Goal: Task Accomplishment & Management: Manage account settings

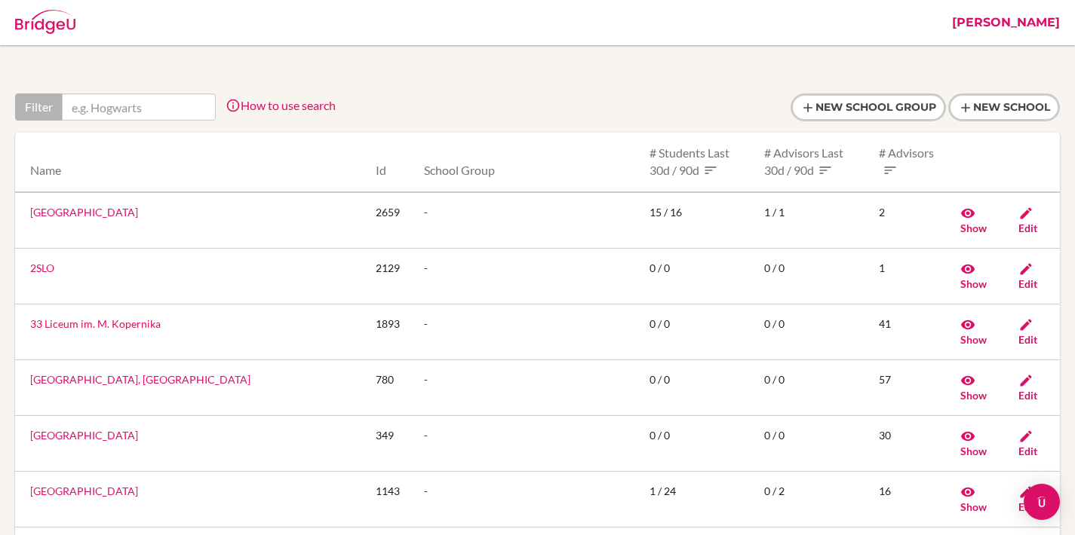
click at [124, 123] on div "Filter How to use search Filter by school name, accessible country (e.g. United…" at bounding box center [537, 113] width 1045 height 39
drag, startPoint x: 129, startPoint y: 115, endPoint x: 138, endPoint y: 127, distance: 14.5
click at [129, 115] on input "text" at bounding box center [139, 107] width 154 height 27
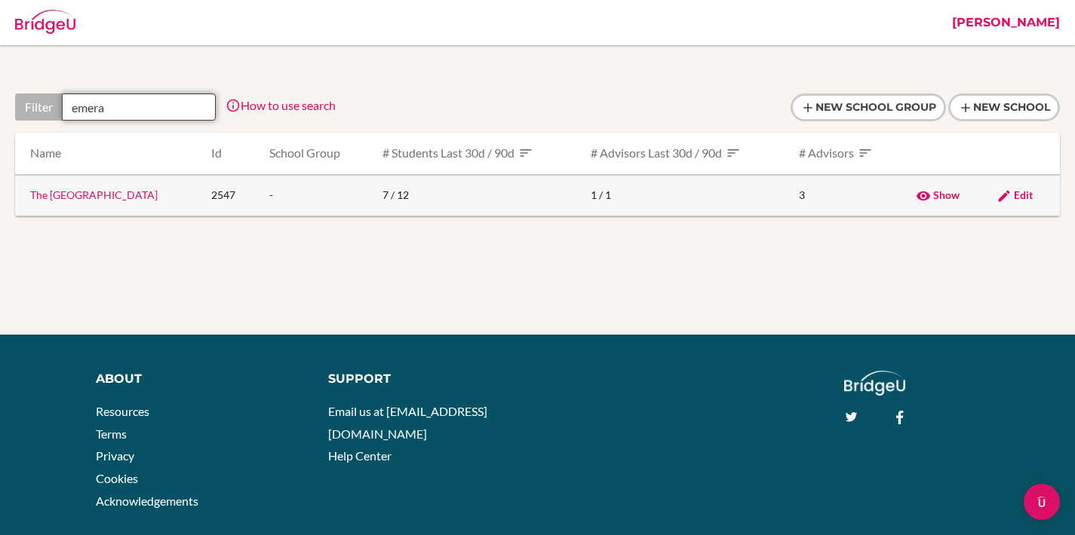
type input "emera"
click at [1024, 192] on span "Edit" at bounding box center [1023, 195] width 19 height 13
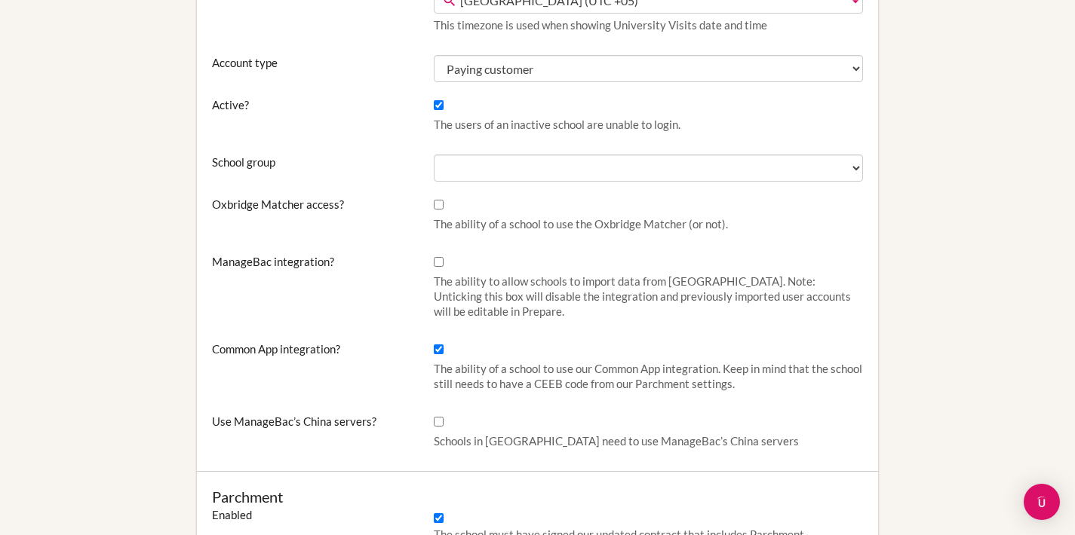
scroll to position [498, 0]
click at [438, 346] on input "Common App integration?" at bounding box center [439, 348] width 10 height 10
checkbox input "false"
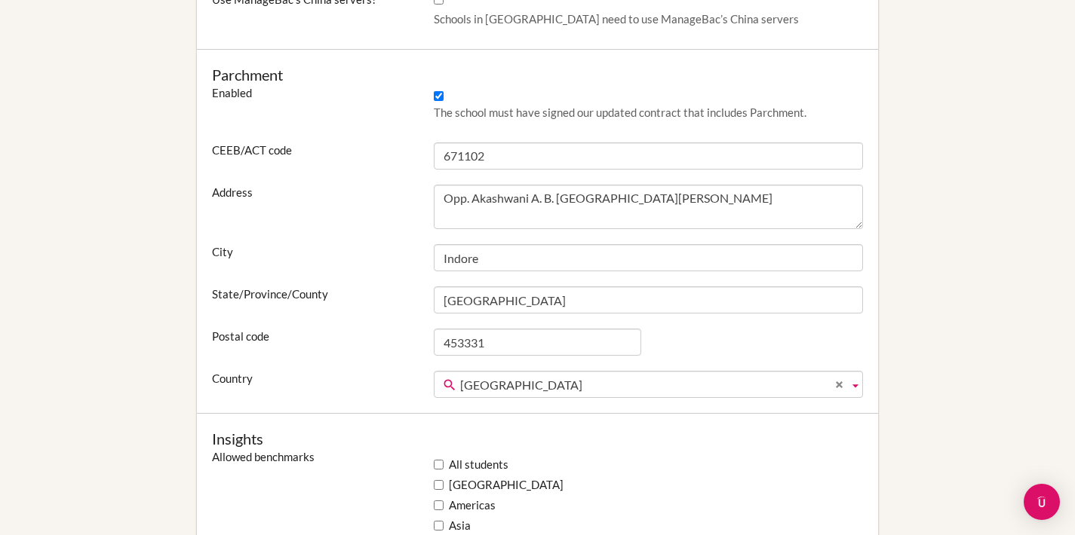
scroll to position [1119, 0]
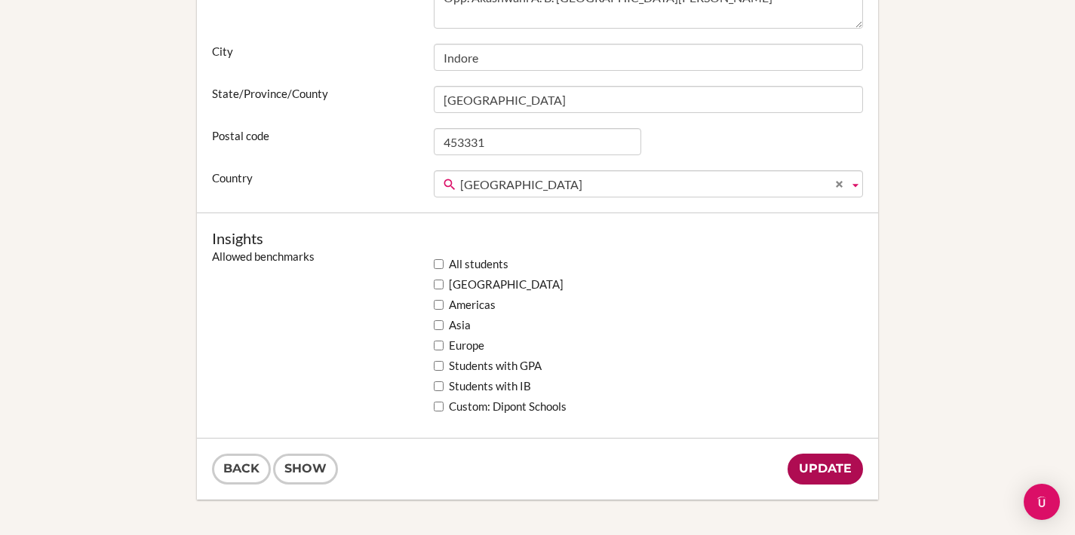
click at [840, 467] on input "Update" at bounding box center [824, 469] width 75 height 31
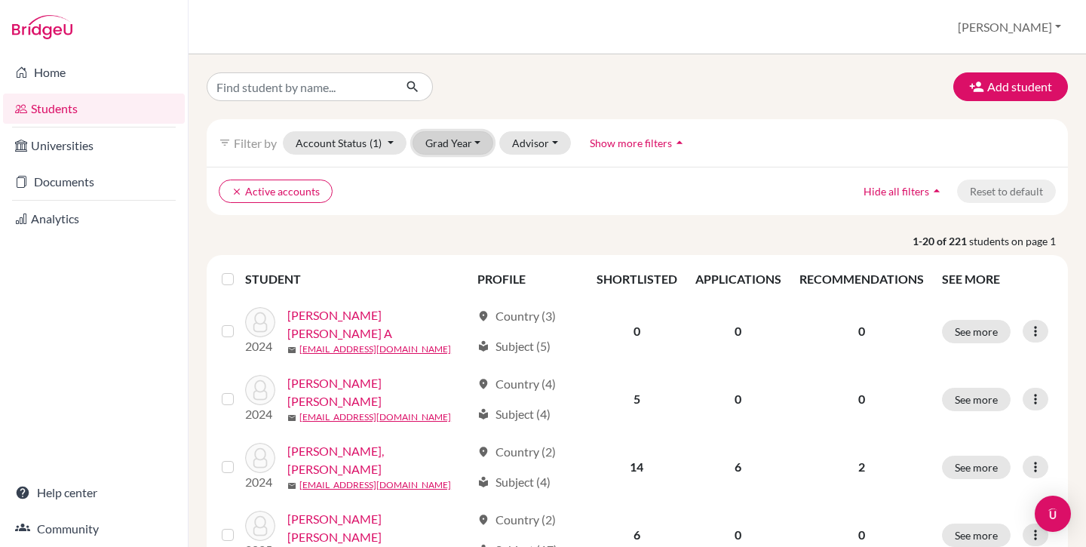
click at [433, 135] on button "Grad Year" at bounding box center [453, 142] width 81 height 23
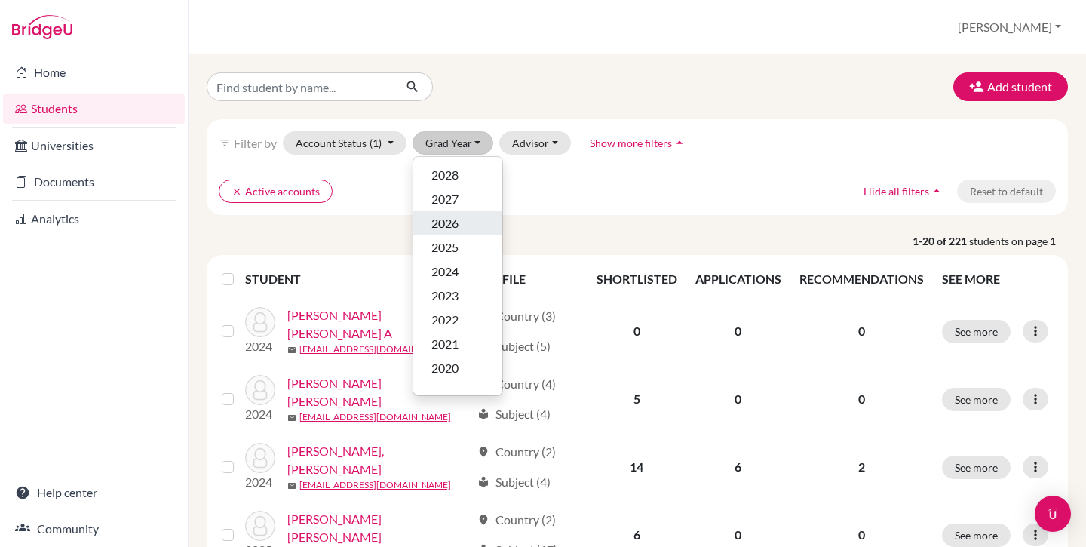
click at [459, 226] on div "2026" at bounding box center [457, 223] width 53 height 18
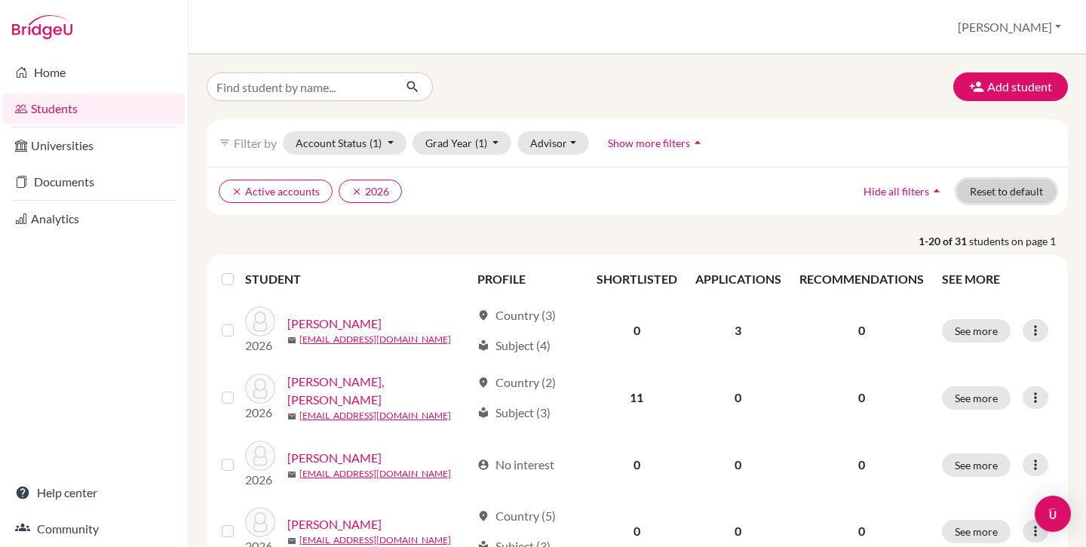
click at [993, 195] on button "Reset to default" at bounding box center [1006, 190] width 99 height 23
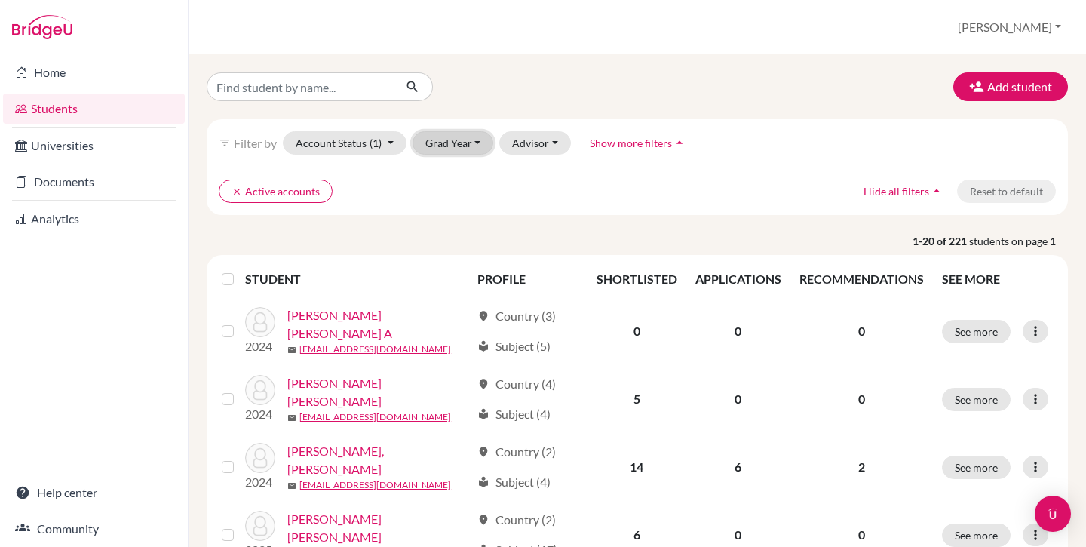
click at [441, 141] on button "Grad Year" at bounding box center [453, 142] width 81 height 23
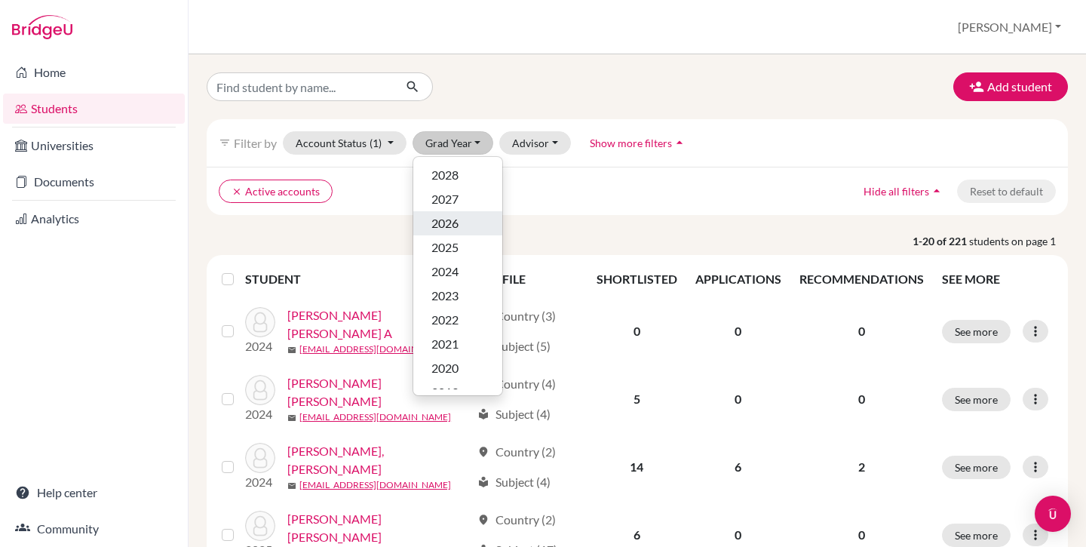
click at [449, 214] on span "2026" at bounding box center [444, 223] width 27 height 18
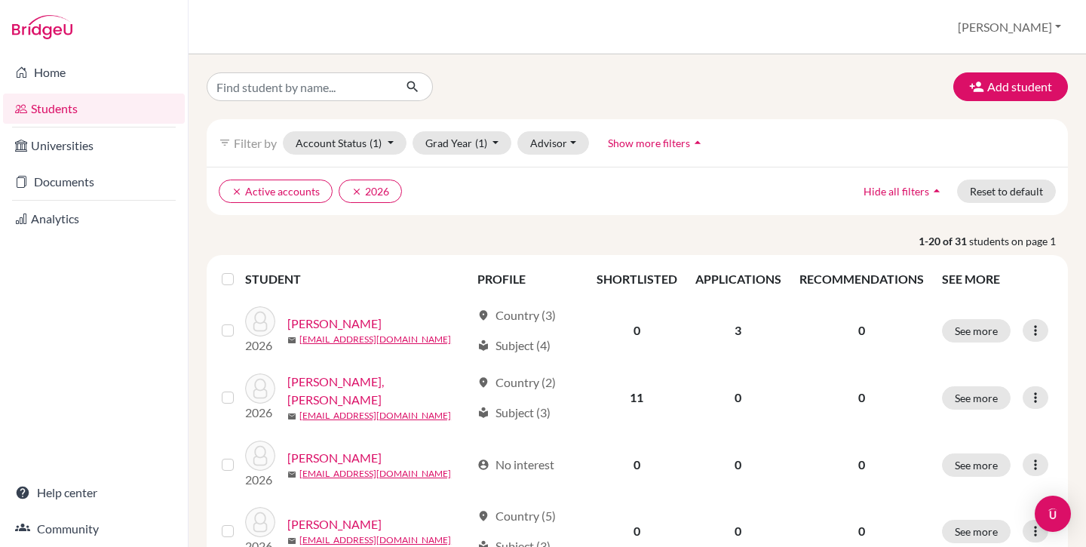
click at [240, 270] on label at bounding box center [240, 270] width 0 height 0
click at [0, 0] on input "checkbox" at bounding box center [0, 0] width 0 height 0
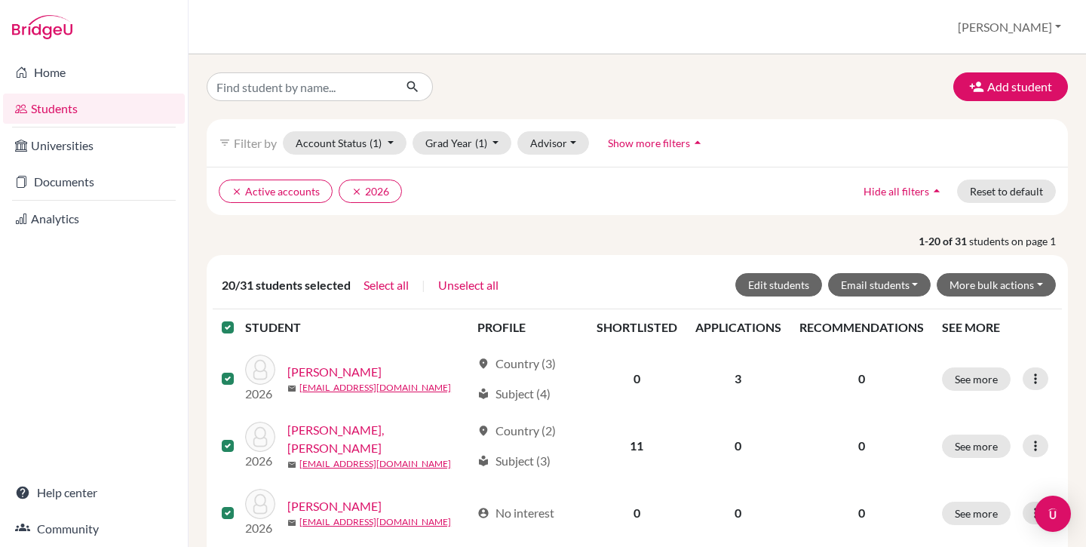
click at [240, 318] on label at bounding box center [240, 318] width 0 height 0
click at [0, 0] on input "checkbox" at bounding box center [0, 0] width 0 height 0
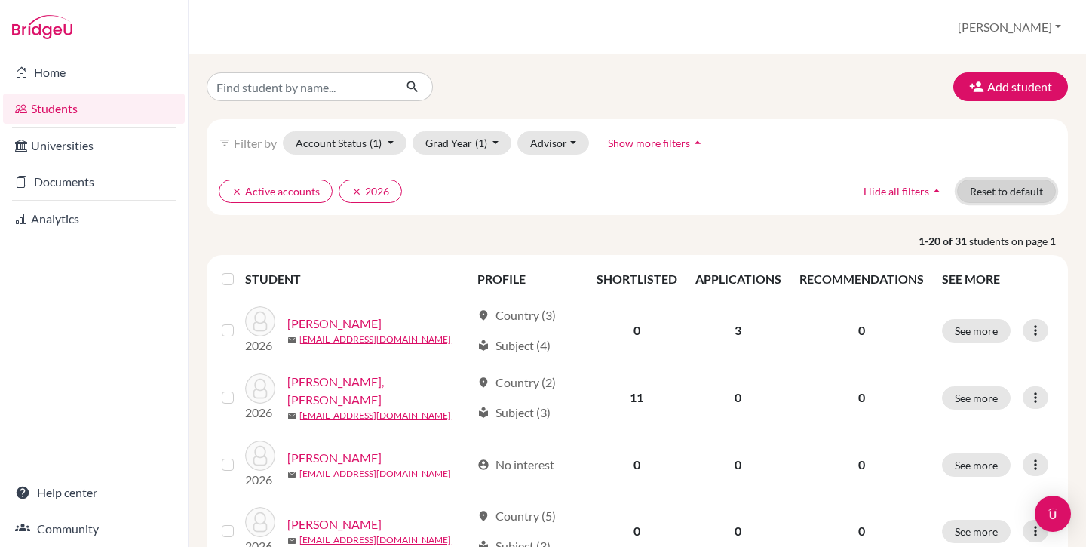
click at [996, 182] on button "Reset to default" at bounding box center [1006, 190] width 99 height 23
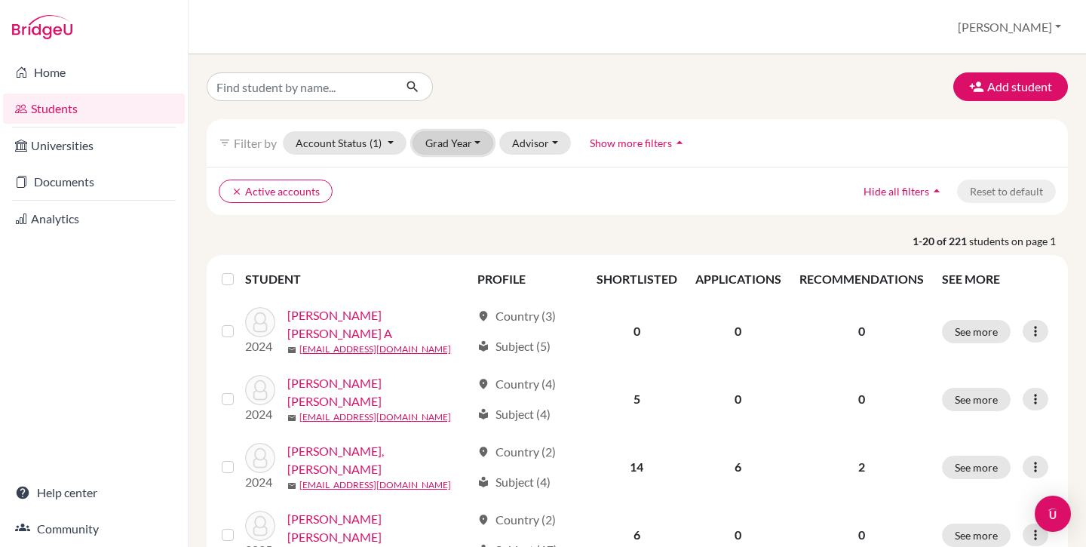
click at [443, 149] on button "Grad Year" at bounding box center [453, 142] width 81 height 23
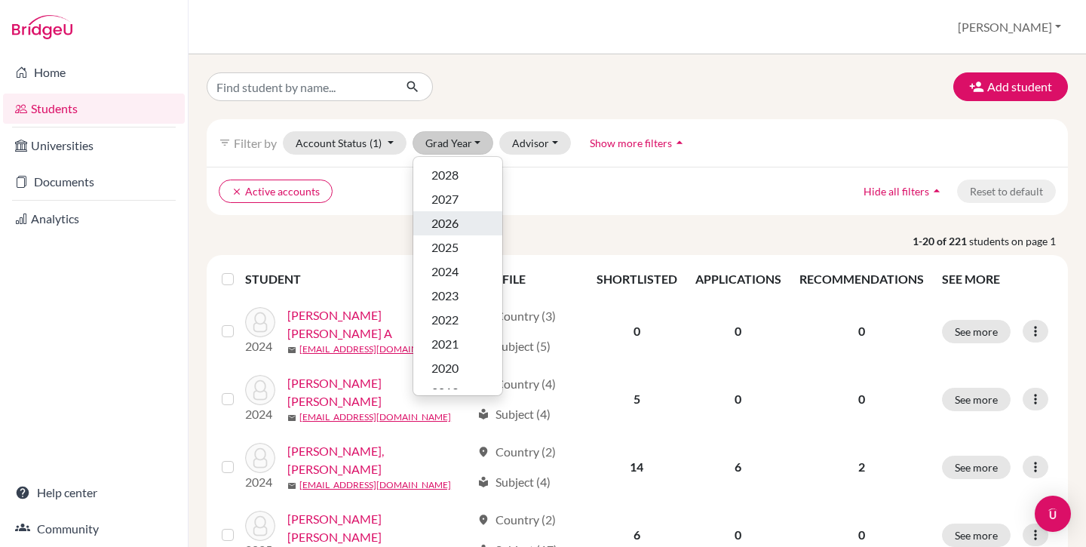
click at [467, 222] on div "2026" at bounding box center [457, 223] width 53 height 18
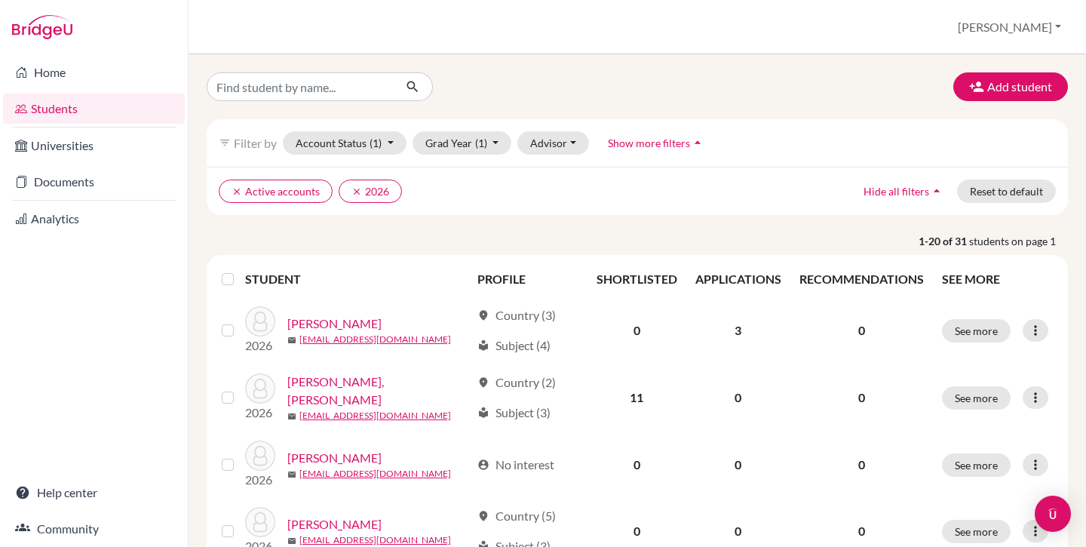
click at [240, 270] on label at bounding box center [240, 270] width 0 height 0
click at [0, 0] on input "checkbox" at bounding box center [0, 0] width 0 height 0
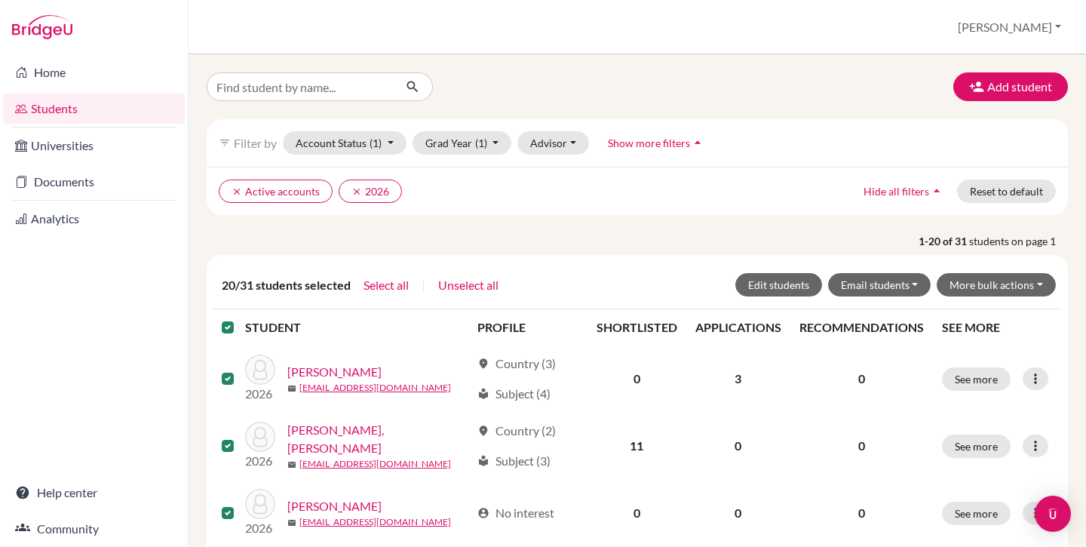
click at [240, 318] on label at bounding box center [240, 318] width 0 height 0
click at [0, 0] on input "checkbox" at bounding box center [0, 0] width 0 height 0
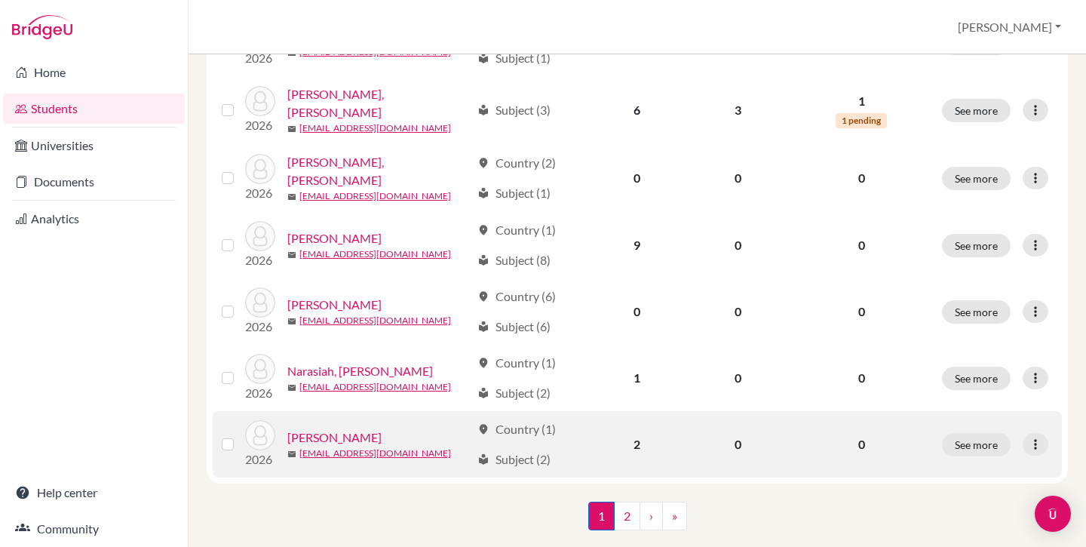
scroll to position [1152, 0]
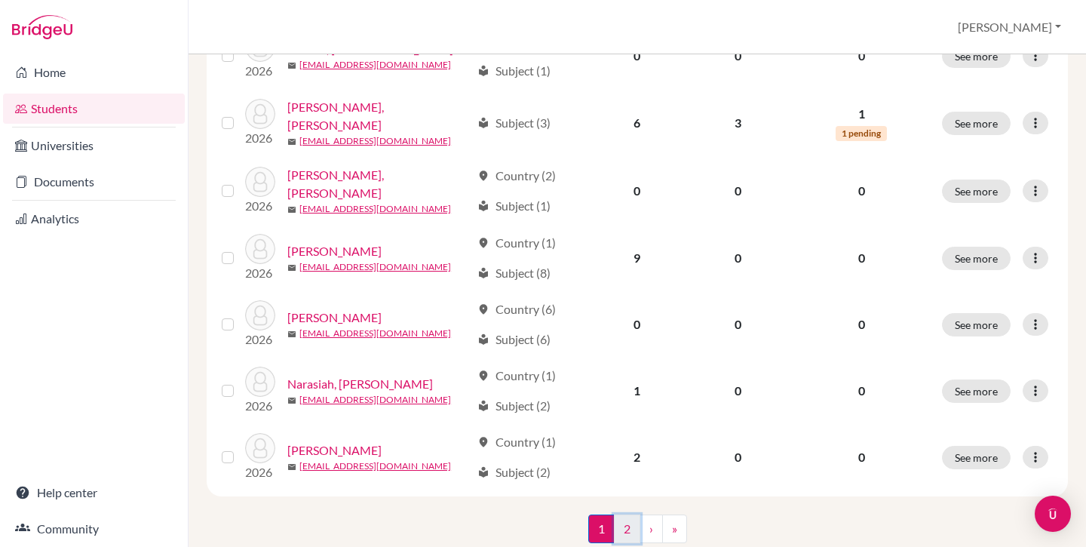
click at [617, 514] on link "2" at bounding box center [627, 528] width 26 height 29
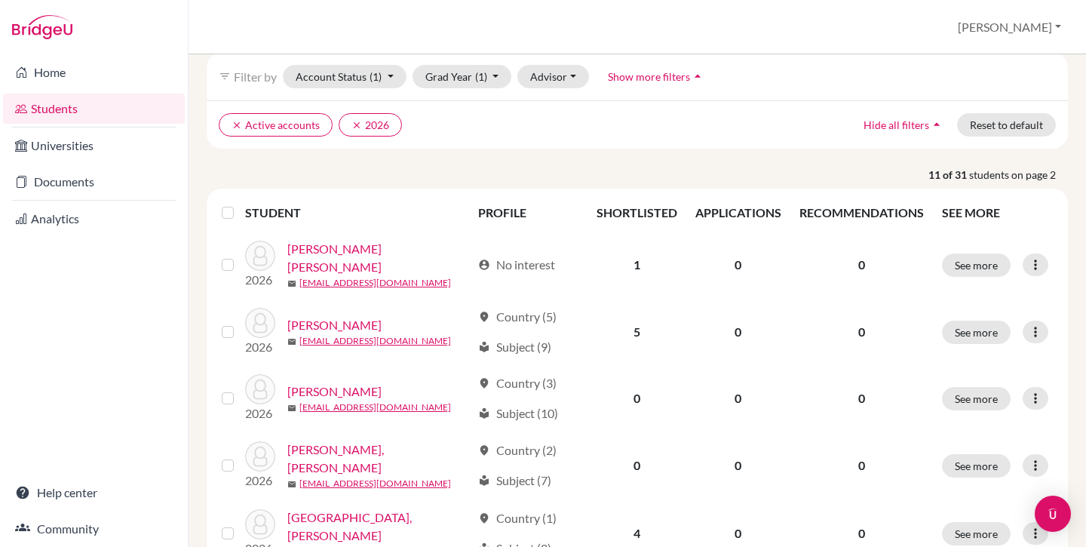
scroll to position [581, 0]
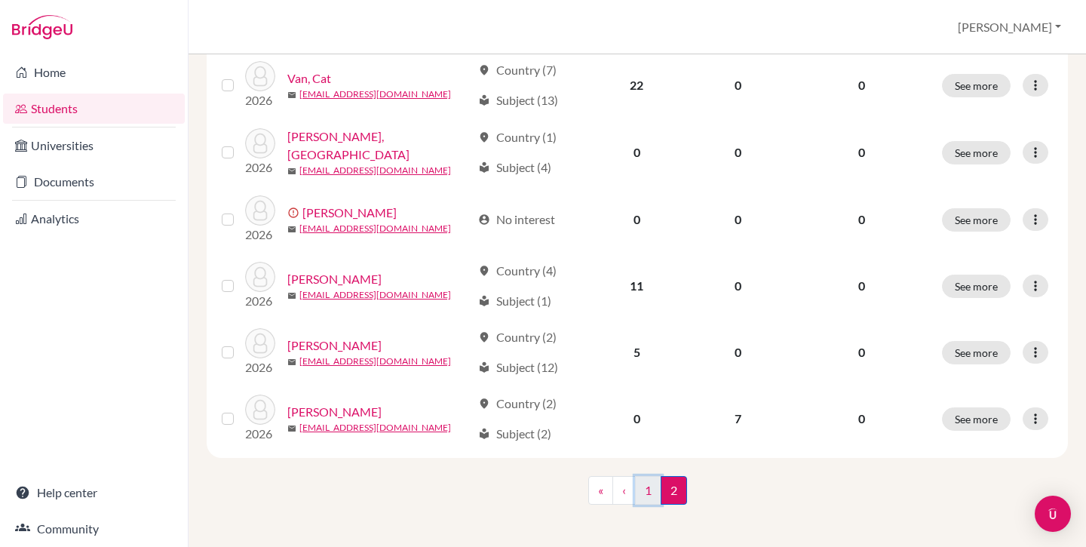
click at [640, 483] on link "1" at bounding box center [648, 490] width 26 height 29
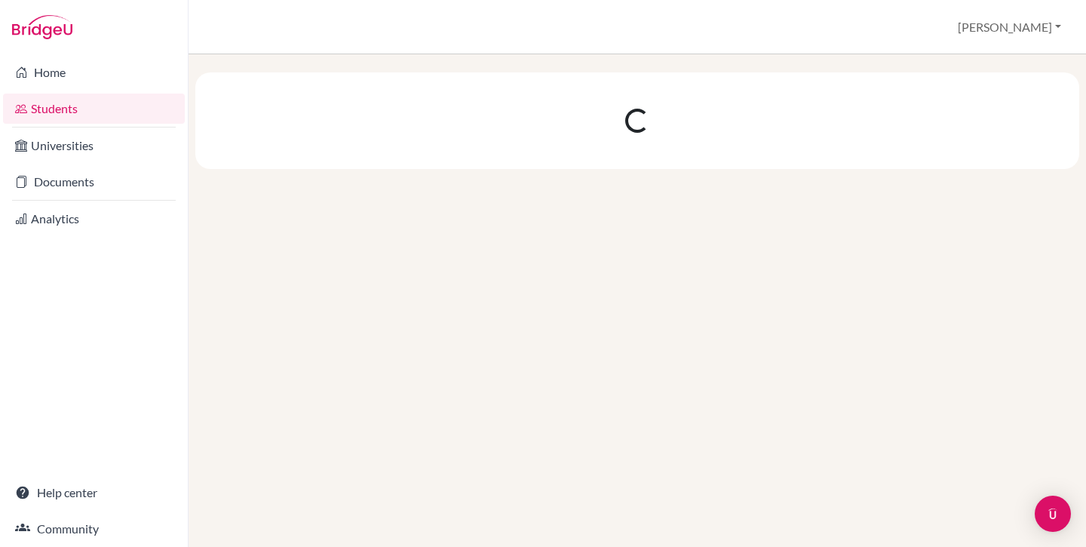
scroll to position [0, 0]
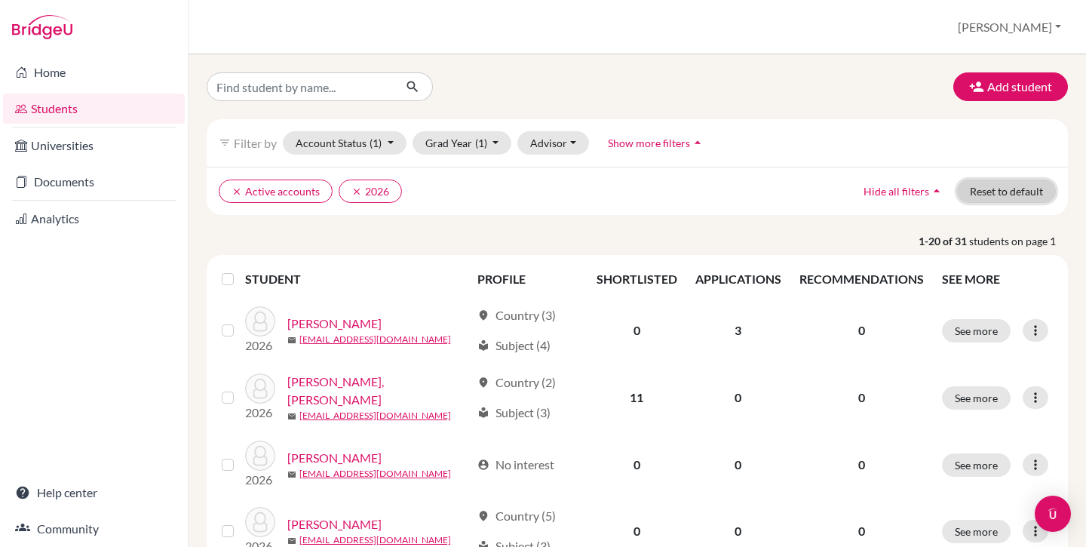
click at [1003, 198] on button "Reset to default" at bounding box center [1006, 190] width 99 height 23
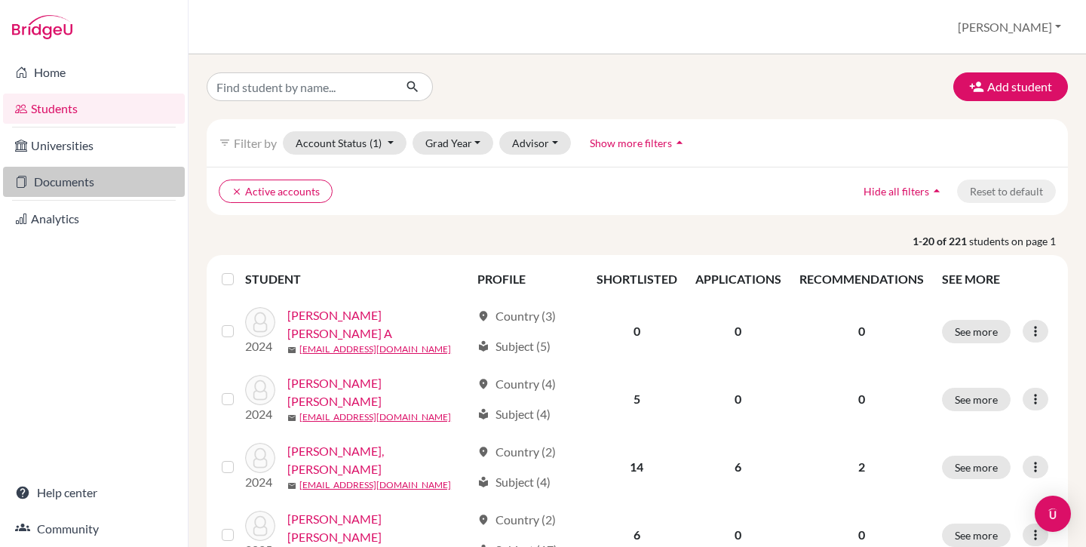
click at [103, 184] on link "Documents" at bounding box center [94, 182] width 182 height 30
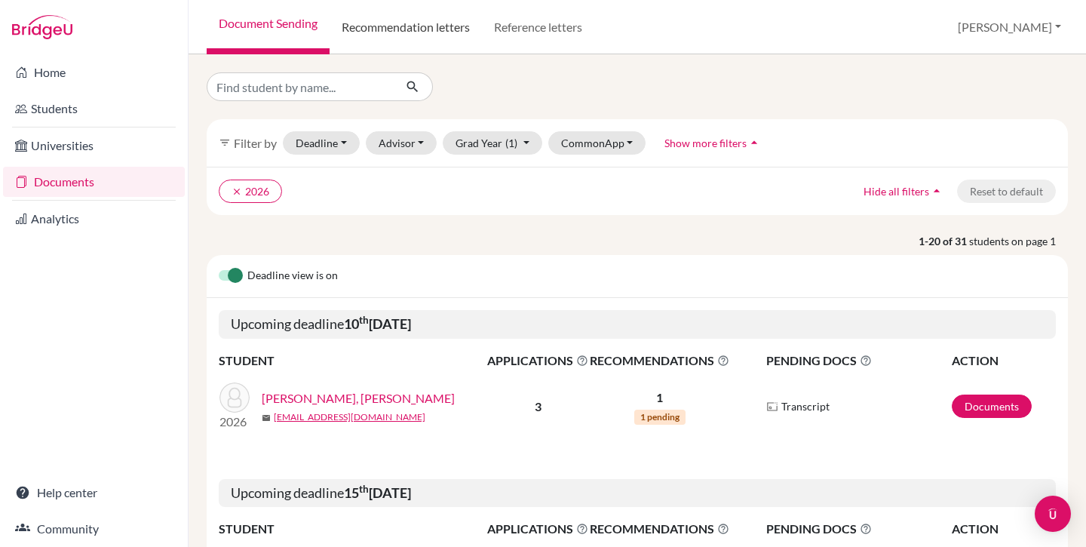
click at [428, 26] on link "Recommendation letters" at bounding box center [406, 27] width 152 height 54
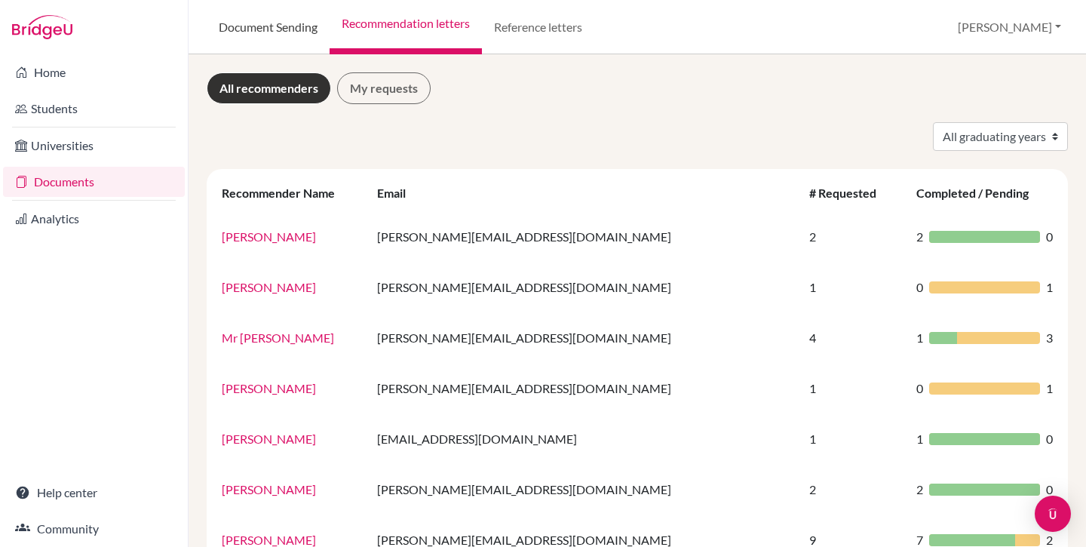
click at [265, 27] on link "Document Sending" at bounding box center [268, 27] width 123 height 54
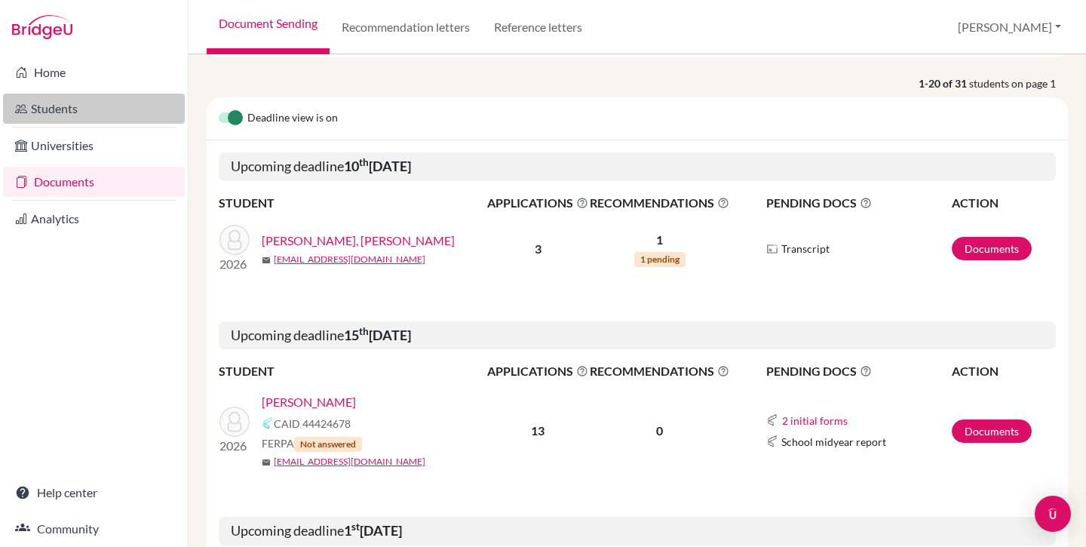
scroll to position [181, 0]
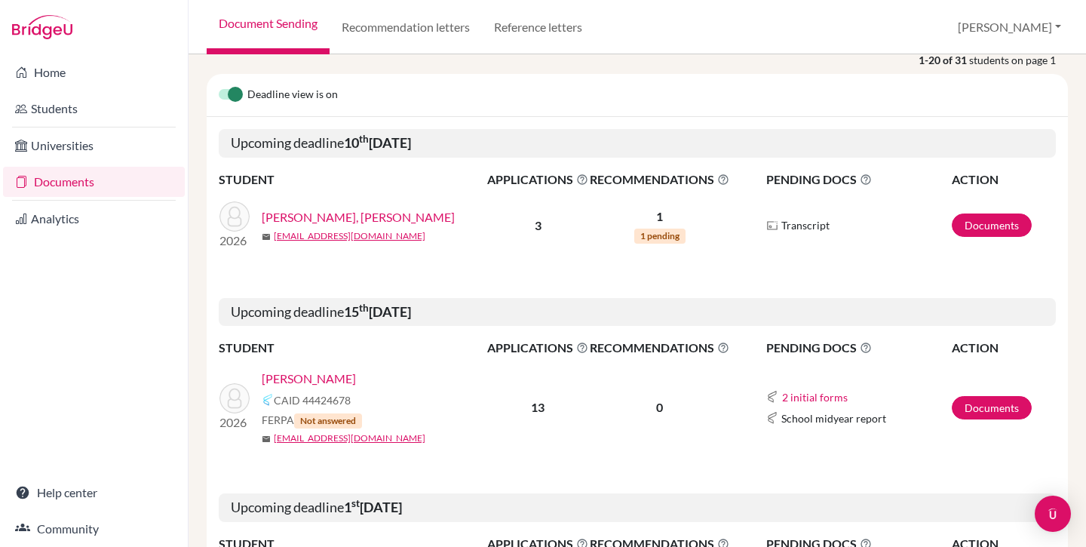
click at [305, 219] on link "[PERSON_NAME], [PERSON_NAME]" at bounding box center [358, 217] width 193 height 18
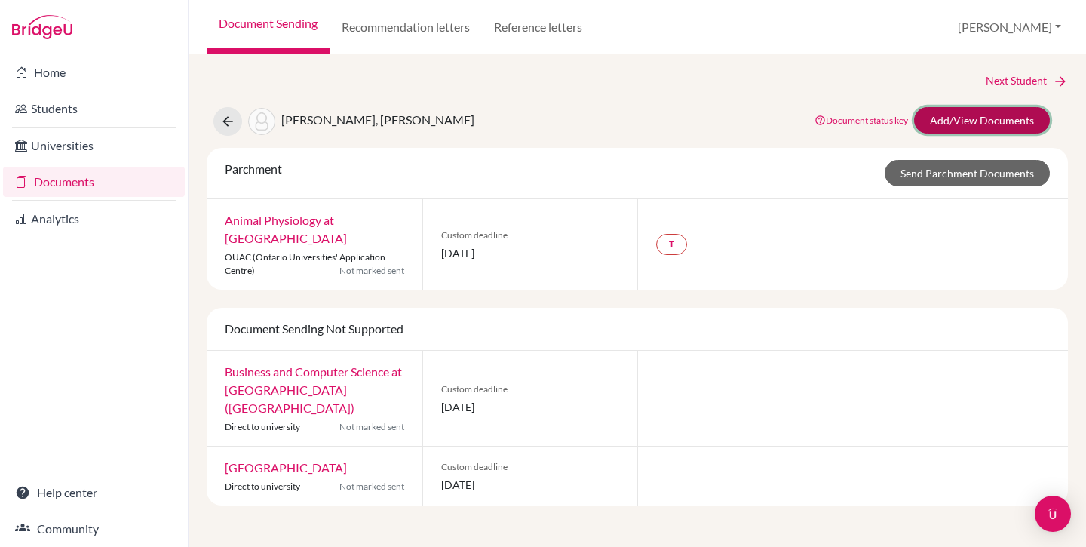
click at [963, 121] on link "Add/View Documents" at bounding box center [982, 120] width 136 height 26
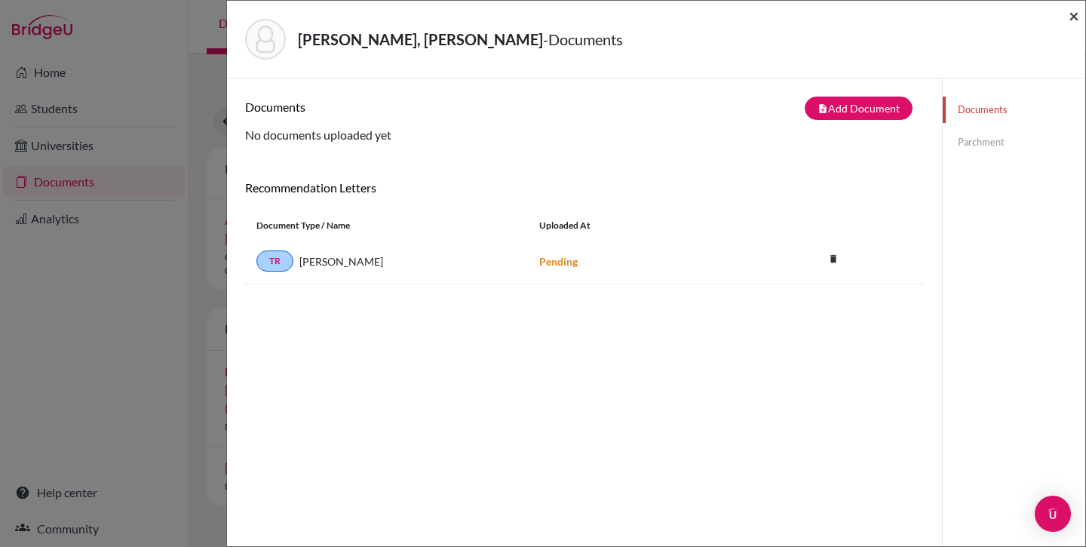
click at [1072, 9] on span "×" at bounding box center [1074, 16] width 11 height 22
click at [216, 72] on div "[PERSON_NAME], [PERSON_NAME] - Documents × Documents note_add Add Document Docu…" at bounding box center [543, 273] width 1086 height 547
click at [1069, 19] on span "×" at bounding box center [1074, 16] width 11 height 22
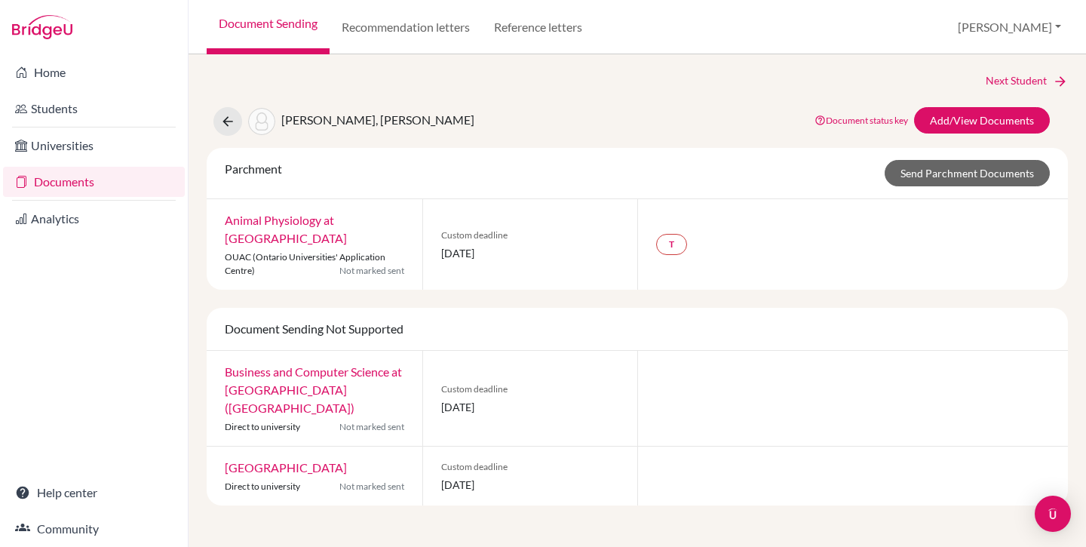
click at [77, 176] on link "Documents" at bounding box center [94, 182] width 182 height 30
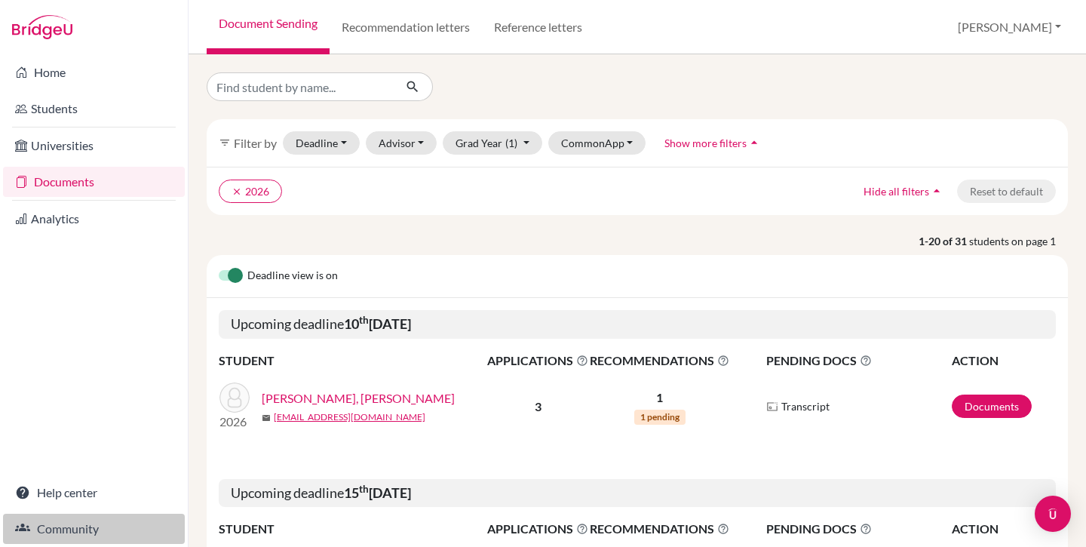
click at [96, 518] on link "Community" at bounding box center [94, 529] width 182 height 30
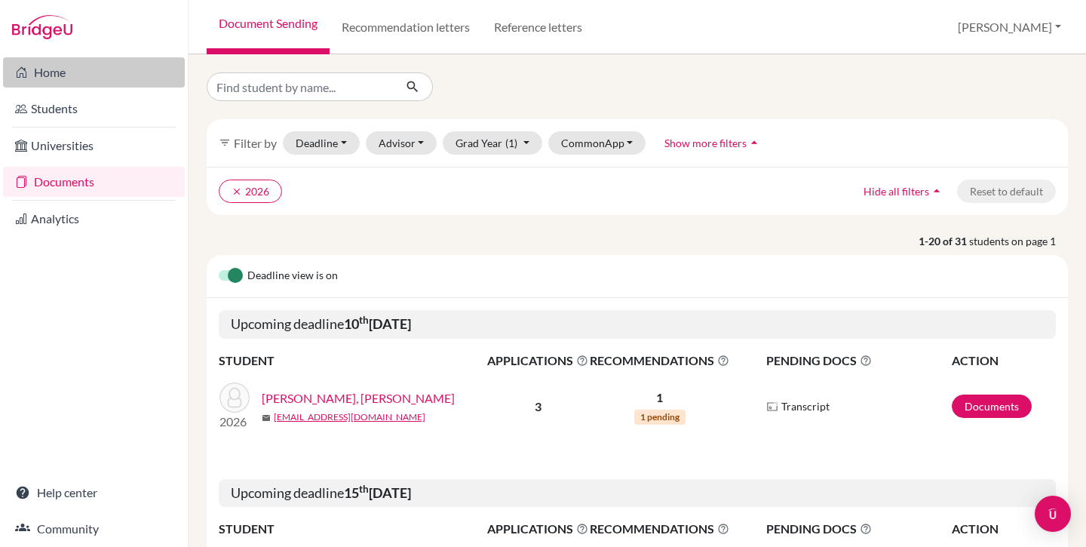
click at [34, 78] on link "Home" at bounding box center [94, 72] width 182 height 30
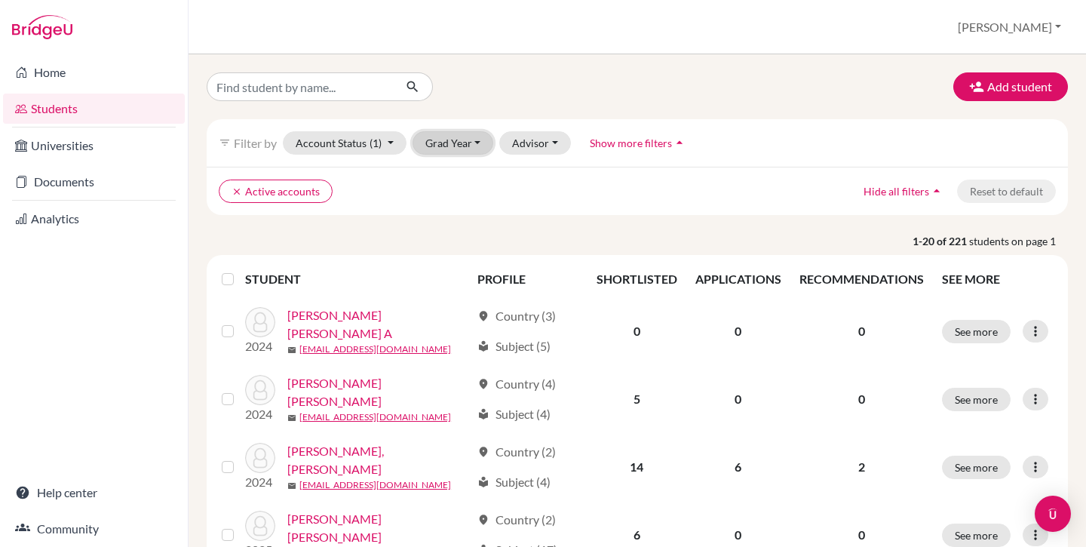
click at [453, 143] on button "Grad Year" at bounding box center [453, 142] width 81 height 23
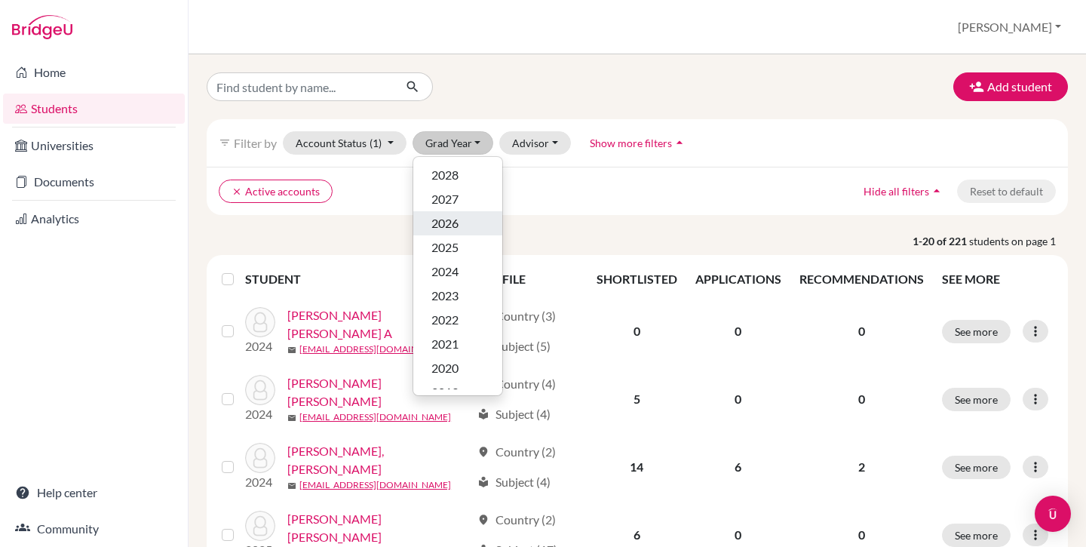
click at [460, 217] on div "2026" at bounding box center [457, 223] width 53 height 18
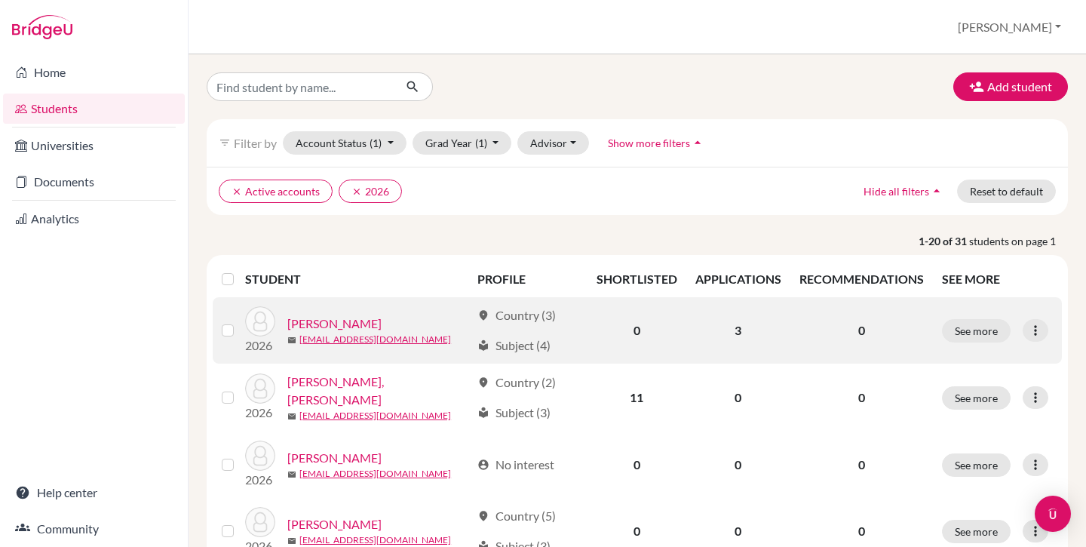
click at [327, 321] on link "Baird, Fiona" at bounding box center [334, 324] width 94 height 18
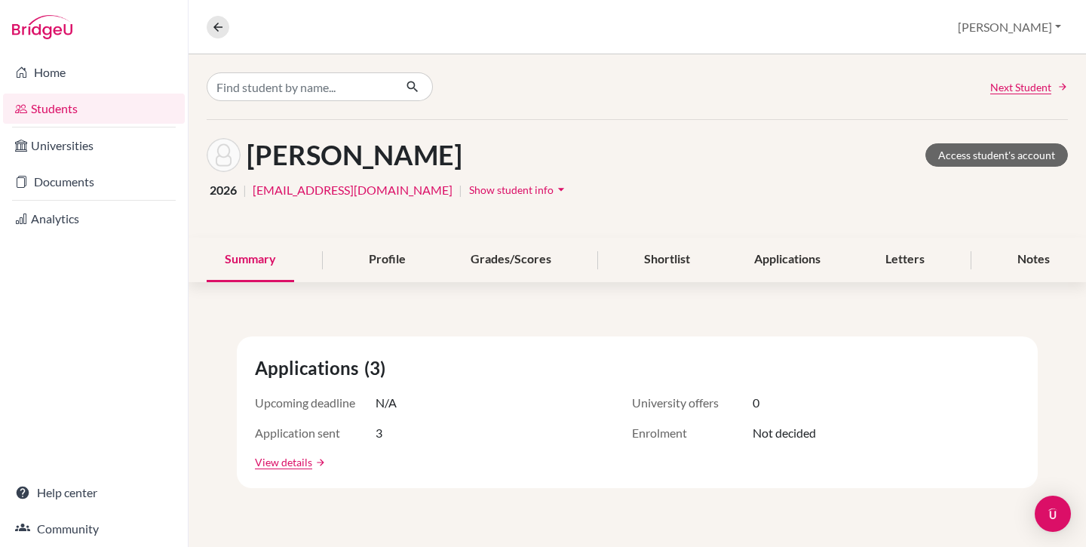
scroll to position [3, 0]
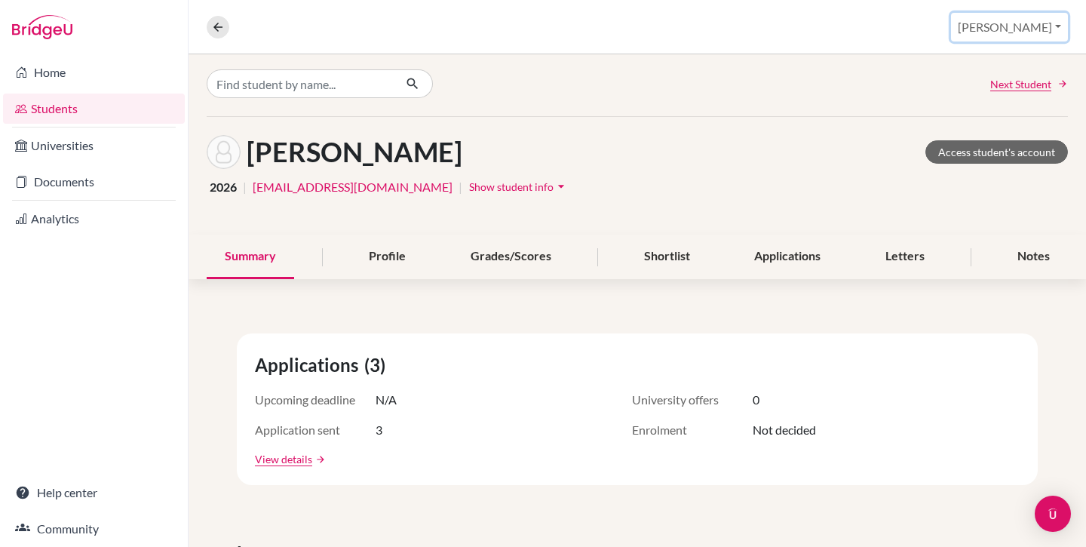
click at [1045, 26] on button "[PERSON_NAME]" at bounding box center [1009, 27] width 117 height 29
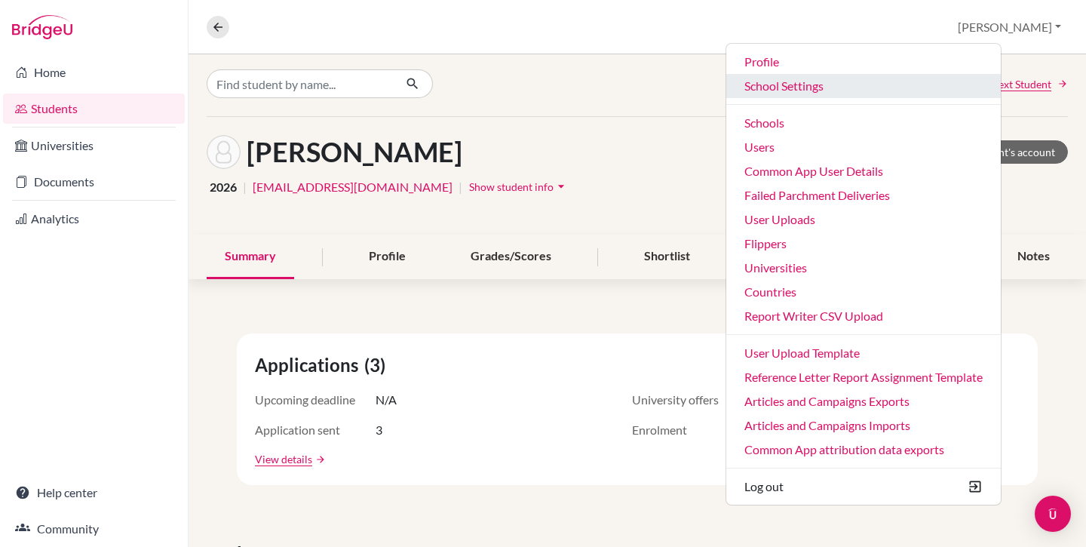
click at [866, 82] on link "School Settings" at bounding box center [863, 86] width 275 height 24
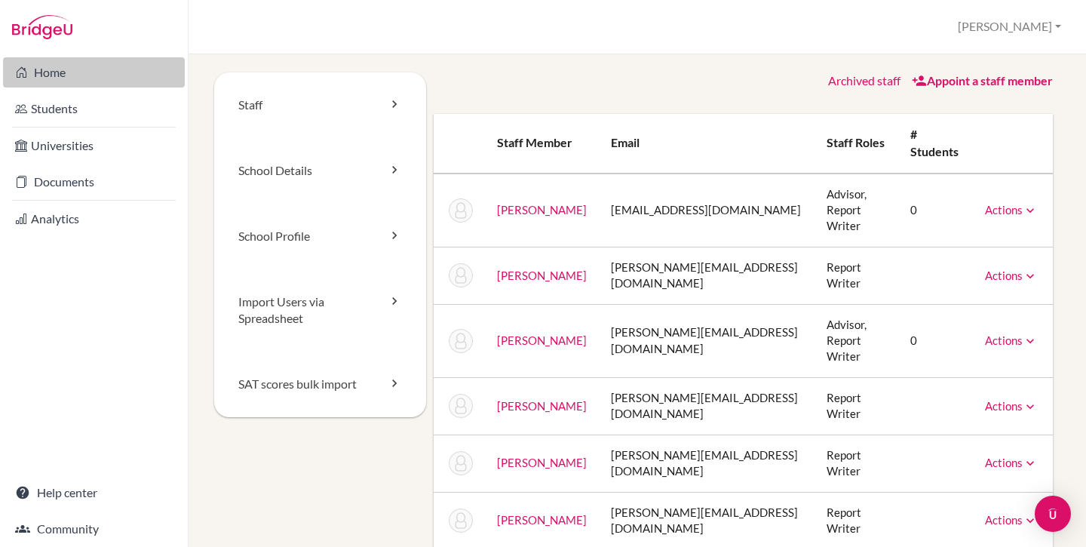
click at [87, 68] on link "Home" at bounding box center [94, 72] width 182 height 30
